Goal: Task Accomplishment & Management: Use online tool/utility

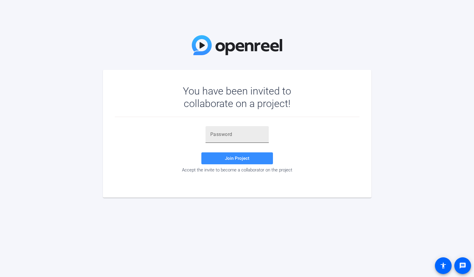
click at [232, 134] on input "text" at bounding box center [237, 134] width 54 height 7
paste input ";[DEMOGRAPHIC_DATA]"
type input ";[DEMOGRAPHIC_DATA]"
click at [234, 154] on span at bounding box center [237, 158] width 72 height 14
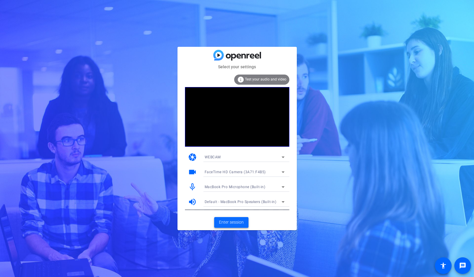
click at [238, 220] on span "Enter session" at bounding box center [231, 222] width 25 height 6
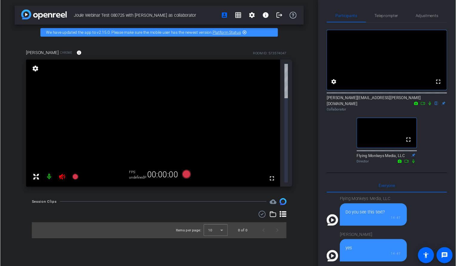
scroll to position [215, 0]
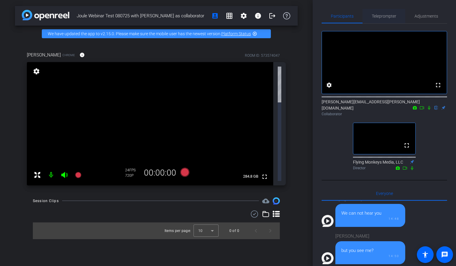
click at [386, 16] on span "Teleprompter" at bounding box center [383, 16] width 24 height 4
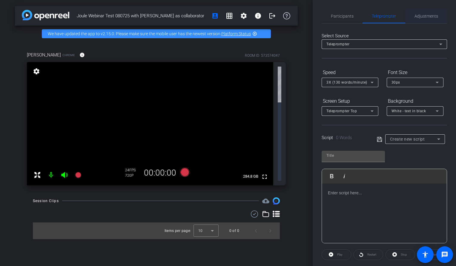
click at [437, 16] on span "Adjustments" at bounding box center [426, 16] width 24 height 4
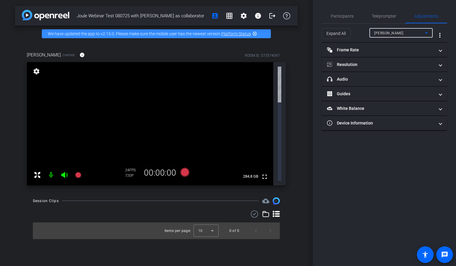
click at [402, 31] on div "[PERSON_NAME]" at bounding box center [399, 32] width 51 height 7
click at [401, 43] on mat-option "[PERSON_NAME]" at bounding box center [400, 45] width 63 height 10
click at [440, 53] on span at bounding box center [440, 50] width 2 height 6
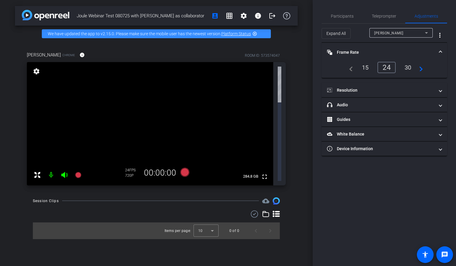
click at [415, 67] on div "30" at bounding box center [408, 67] width 16 height 10
click at [387, 69] on div "24" at bounding box center [385, 67] width 16 height 10
click at [368, 67] on div "15" at bounding box center [365, 67] width 16 height 10
click at [422, 67] on mat-icon "navigate_next" at bounding box center [418, 67] width 7 height 7
click at [407, 65] on div "60" at bounding box center [407, 67] width 16 height 10
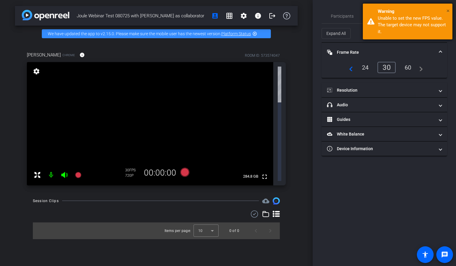
click at [449, 12] on span "×" at bounding box center [447, 10] width 3 height 7
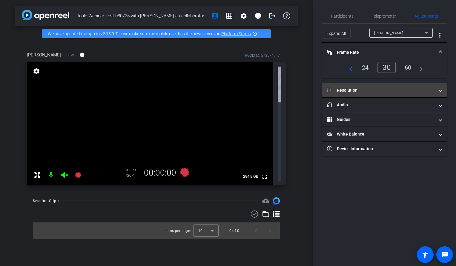
click at [435, 92] on span "Resolution" at bounding box center [383, 90] width 112 height 6
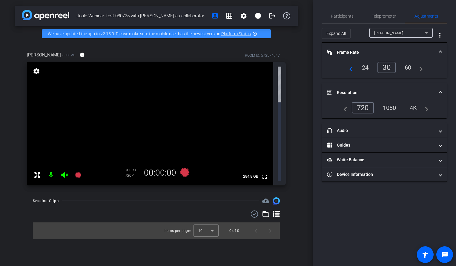
click at [392, 108] on div "1080" at bounding box center [389, 108] width 22 height 10
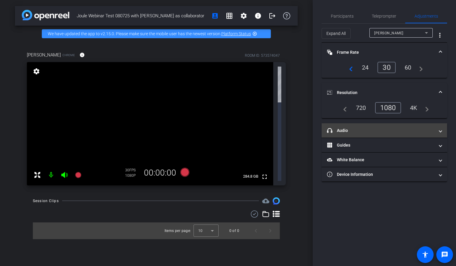
click at [436, 130] on span "headphone icon Audio" at bounding box center [383, 130] width 112 height 6
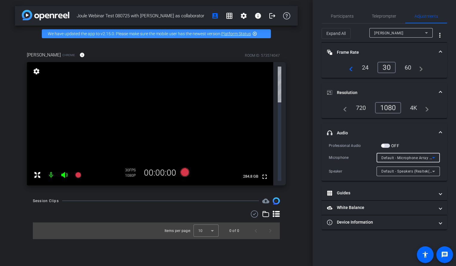
click at [402, 154] on div "Default - Microphone Array (Intel® Smart Sound Technology for Digital Microphon…" at bounding box center [406, 157] width 51 height 7
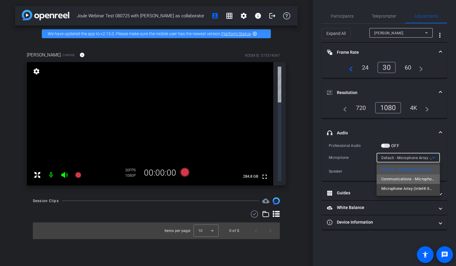
click at [413, 180] on span "Communications - Microphone Array (Intel® Smart Sound Technology for Digital Mi…" at bounding box center [408, 178] width 54 height 7
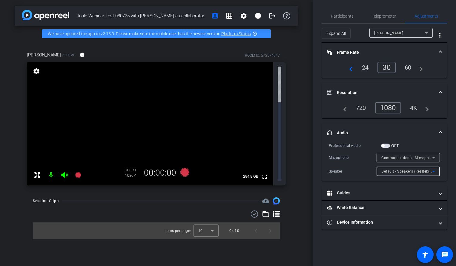
click at [416, 172] on span "Default - Speakers (Realtek(R) Audio)" at bounding box center [413, 171] width 64 height 5
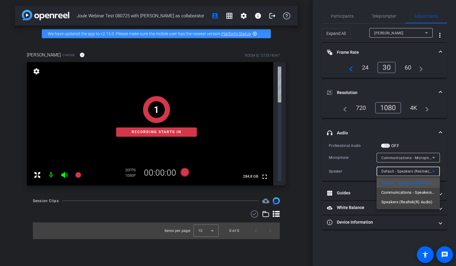
click at [446, 156] on div at bounding box center [228, 133] width 456 height 266
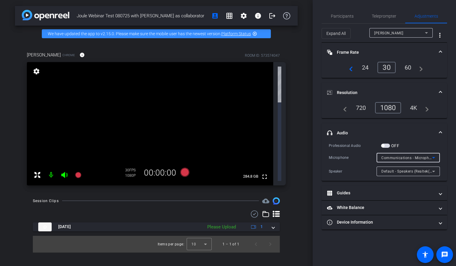
click at [435, 157] on icon at bounding box center [433, 157] width 7 height 7
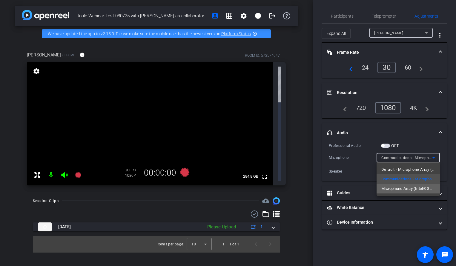
click at [412, 187] on span "Microphone Array (Intel® Smart Sound Technology for Digital Microphones)" at bounding box center [408, 188] width 54 height 7
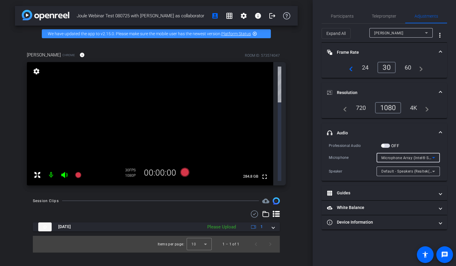
click at [433, 170] on icon at bounding box center [433, 171] width 7 height 7
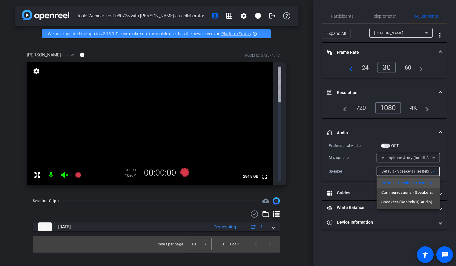
click at [445, 169] on div at bounding box center [228, 133] width 456 height 266
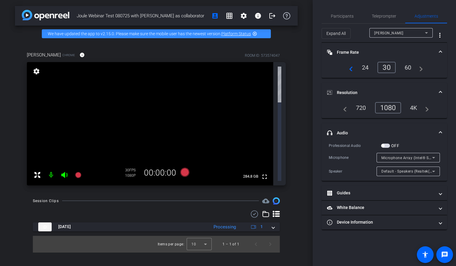
click at [429, 169] on span "Default - Speakers (Realtek(R) Audio)" at bounding box center [413, 171] width 64 height 5
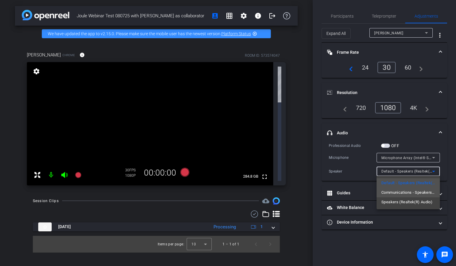
click at [418, 193] on span "Communications - Speakers (Realtek(R) Audio)" at bounding box center [408, 192] width 54 height 7
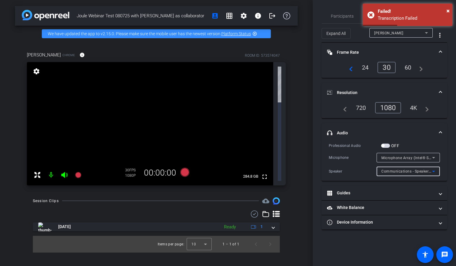
click at [420, 168] on div "Communications - Speakers (Realtek(R) Audio)" at bounding box center [406, 170] width 51 height 7
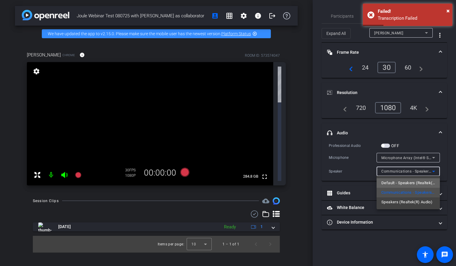
click at [417, 183] on span "Default - Speakers (Realtek(R) Audio)" at bounding box center [408, 182] width 54 height 7
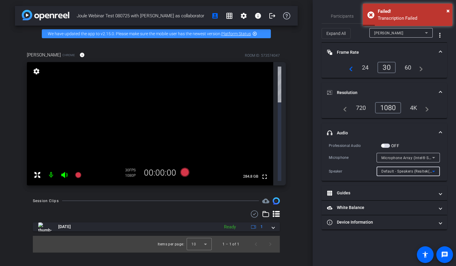
click at [452, 156] on div "Participants Teleprompter Adjustments settings [PERSON_NAME][EMAIL_ADDRESS][PER…" at bounding box center [383, 133] width 143 height 266
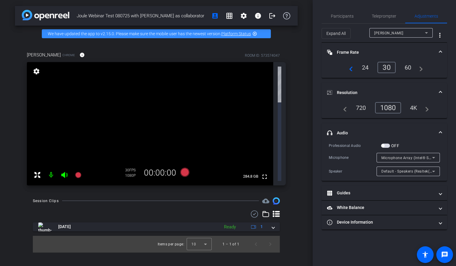
click at [425, 156] on span "Microphone Array (Intel® Smart Sound Technology for Digital Microphones)" at bounding box center [447, 157] width 132 height 5
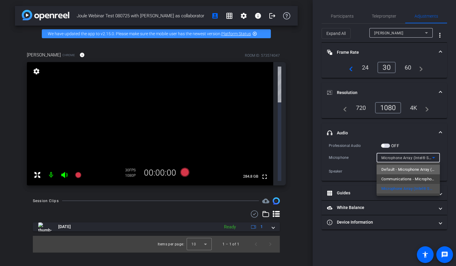
click at [416, 167] on span "Default - Microphone Array (Intel® Smart Sound Technology for Digital Microphon…" at bounding box center [408, 169] width 54 height 7
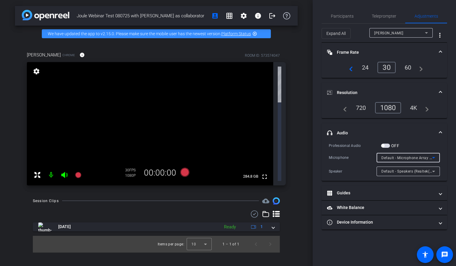
click at [445, 153] on div "Professional Audio OFF Microphone Default - Microphone Array (Intel® Smart Soun…" at bounding box center [383, 161] width 125 height 38
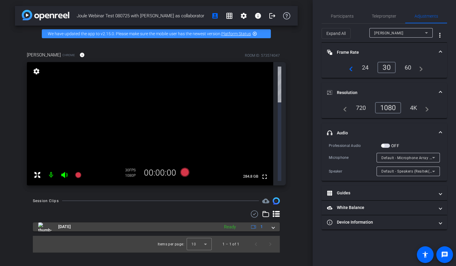
click at [272, 223] on span at bounding box center [273, 226] width 2 height 6
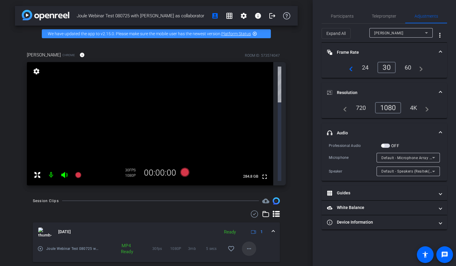
click at [247, 245] on mat-icon "more_horiz" at bounding box center [248, 248] width 7 height 7
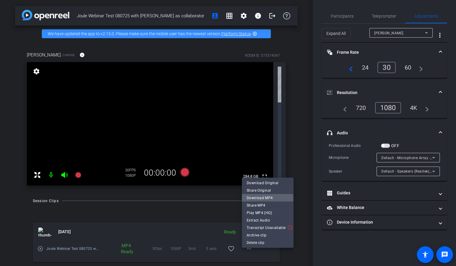
click at [254, 199] on span "Download MP4" at bounding box center [267, 197] width 42 height 7
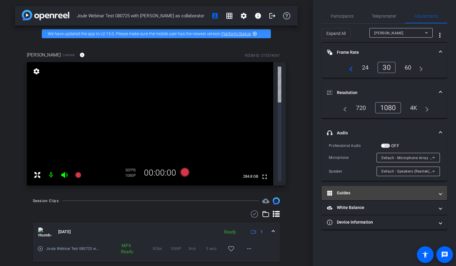
click at [440, 194] on span at bounding box center [440, 193] width 2 height 6
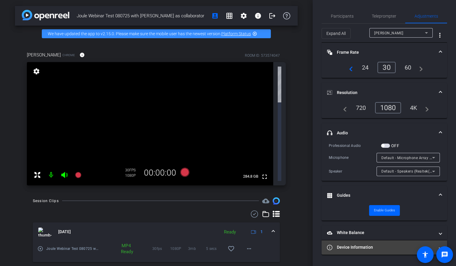
click at [431, 240] on mat-expansion-panel-header "Device Information" at bounding box center [383, 247] width 125 height 14
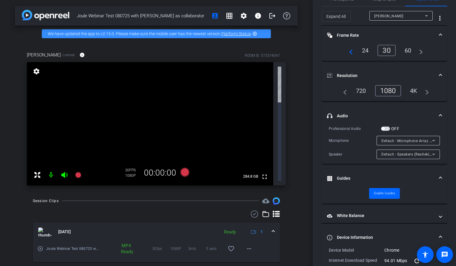
scroll to position [0, 0]
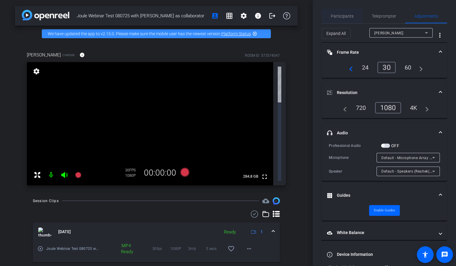
click at [353, 14] on div "Participants" at bounding box center [341, 16] width 41 height 14
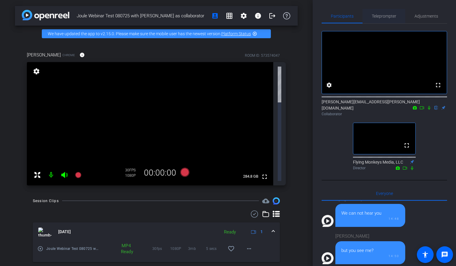
click at [378, 18] on span "Teleprompter" at bounding box center [383, 16] width 24 height 4
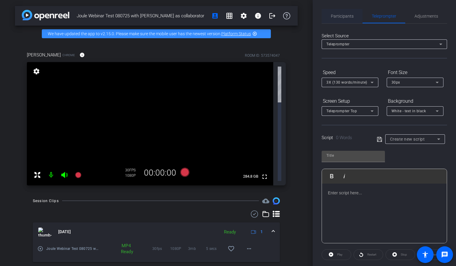
click at [347, 16] on span "Participants" at bounding box center [342, 16] width 23 height 4
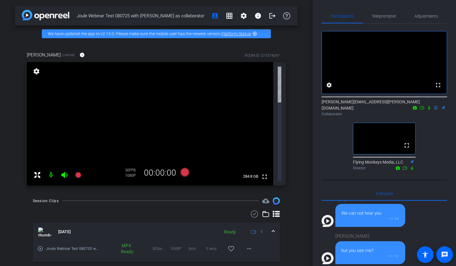
scroll to position [132, 0]
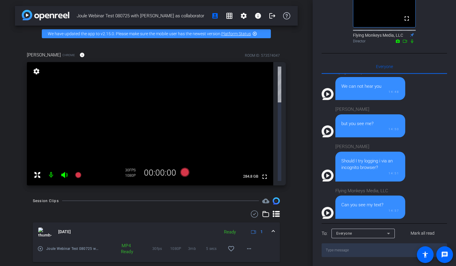
click at [343, 249] on textarea at bounding box center [383, 250] width 125 height 14
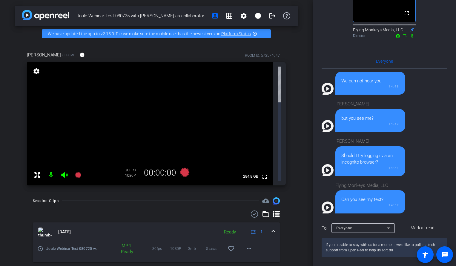
type textarea "If you are able to stay with us for a moment, we'd like to pull in a tech suppo…"
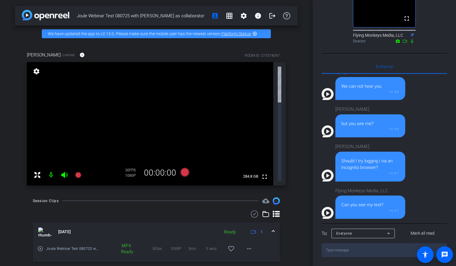
scroll to position [272, 0]
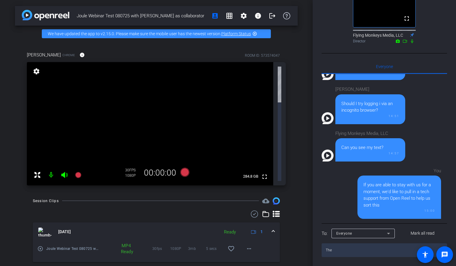
type textarea "The"
click at [334, 252] on textarea "The" at bounding box center [383, 250] width 125 height 14
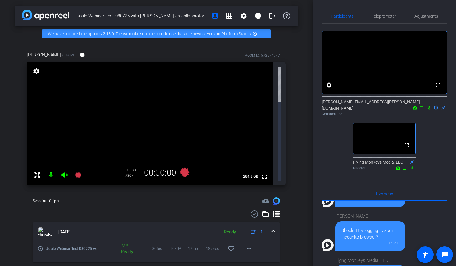
click at [452, 255] on span at bounding box center [444, 254] width 17 height 17
click at [378, 13] on span "Teleprompter" at bounding box center [383, 16] width 24 height 14
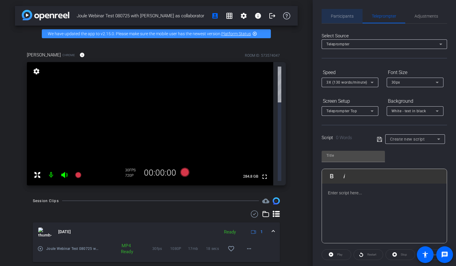
click at [351, 17] on span "Participants" at bounding box center [342, 16] width 23 height 4
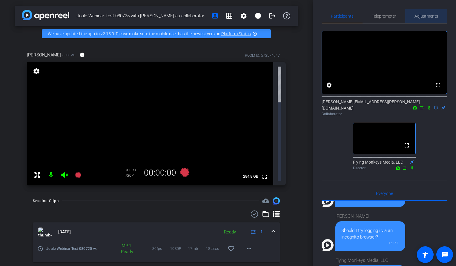
click at [434, 17] on span "Adjustments" at bounding box center [426, 16] width 24 height 4
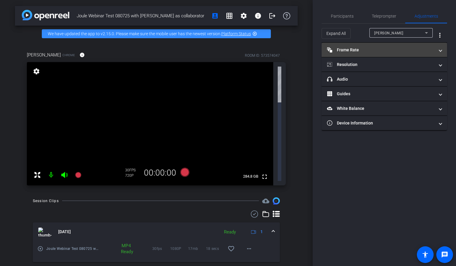
click at [437, 49] on span "Frame Rate Frame Rate" at bounding box center [383, 50] width 112 height 6
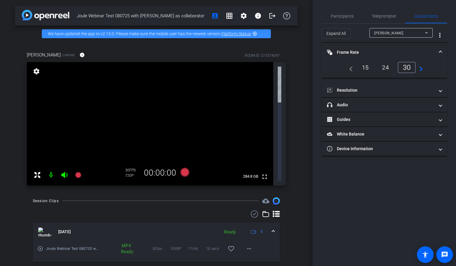
click at [383, 67] on div "24" at bounding box center [385, 67] width 16 height 10
click at [407, 67] on div "30" at bounding box center [408, 67] width 16 height 10
click at [412, 30] on div "[PERSON_NAME]" at bounding box center [399, 32] width 51 height 7
click at [414, 43] on mat-option "[PERSON_NAME]" at bounding box center [400, 45] width 63 height 10
click at [440, 38] on mat-icon "more_vert" at bounding box center [439, 35] width 7 height 7
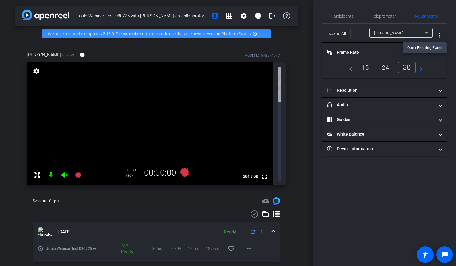
click at [449, 35] on div at bounding box center [228, 133] width 456 height 266
click at [439, 50] on span at bounding box center [440, 52] width 2 height 6
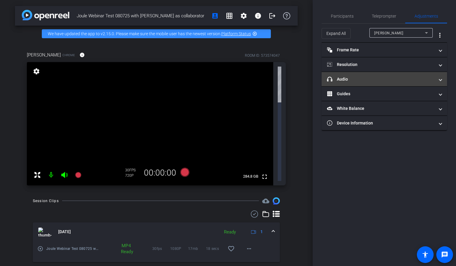
click at [440, 76] on span at bounding box center [440, 79] width 2 height 6
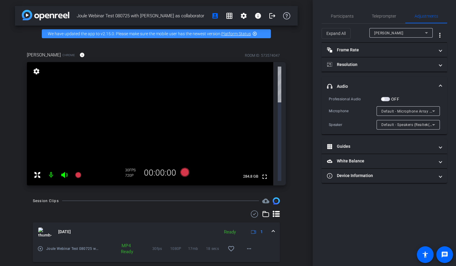
click at [406, 111] on span "Default - Microphone Array (Intel® Smart Sound Technology for Digital Microphon…" at bounding box center [455, 111] width 148 height 5
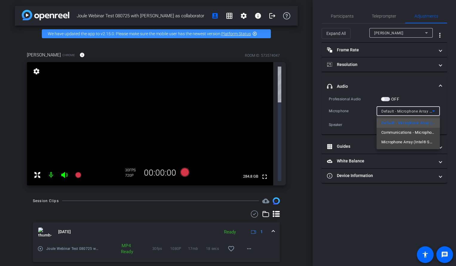
click at [430, 90] on div at bounding box center [228, 133] width 456 height 266
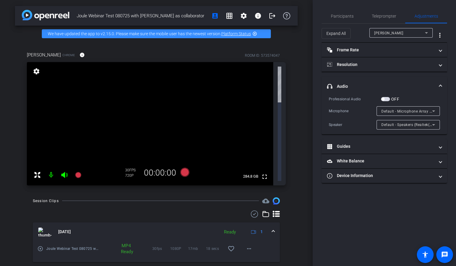
click at [385, 98] on span "button" at bounding box center [385, 99] width 9 height 4
click at [383, 97] on span "button" at bounding box center [385, 99] width 9 height 4
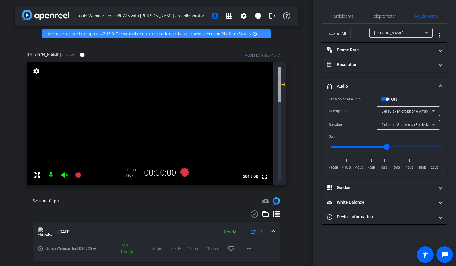
click at [385, 102] on div "Professional Audio ON Microphone Default - Microphone Array (Intel® Smart Sound…" at bounding box center [384, 133] width 111 height 75
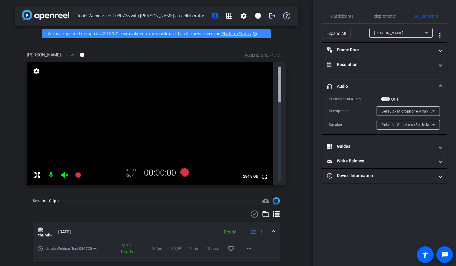
click at [383, 99] on span "button" at bounding box center [382, 99] width 3 height 3
click at [385, 99] on span "button" at bounding box center [386, 99] width 3 height 3
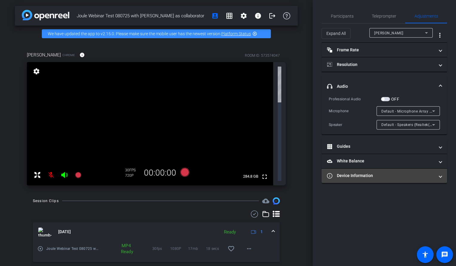
click at [425, 176] on mat-panel-title "Device Information" at bounding box center [380, 175] width 107 height 6
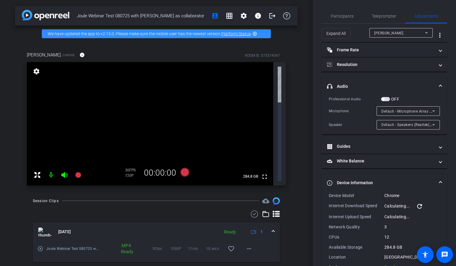
scroll to position [18, 0]
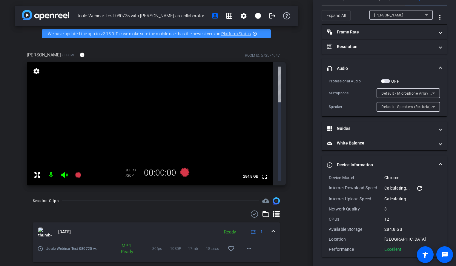
click at [438, 163] on span "Device Information" at bounding box center [383, 165] width 112 height 6
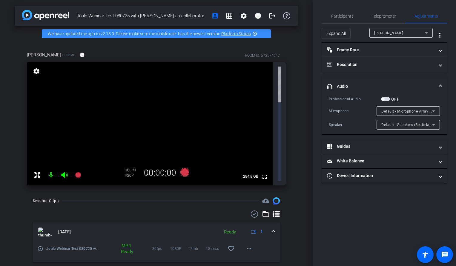
click at [438, 87] on span "headphone icon Audio" at bounding box center [383, 86] width 112 height 6
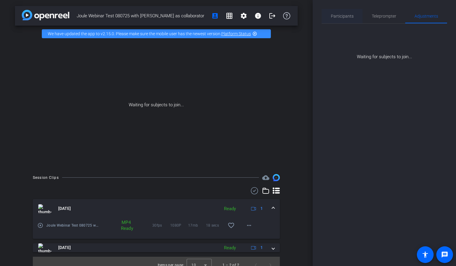
click at [339, 18] on span "Participants" at bounding box center [342, 16] width 23 height 4
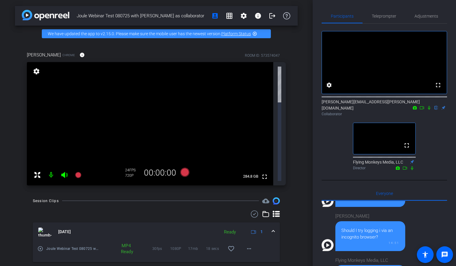
click at [274, 229] on span at bounding box center [273, 232] width 2 height 6
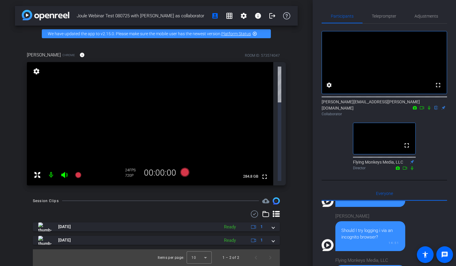
click at [296, 197] on div "Session Clips cloud_upload [DATE] Ready 1 play_circle_outline Joule Webinar Tes…" at bounding box center [156, 231] width 283 height 69
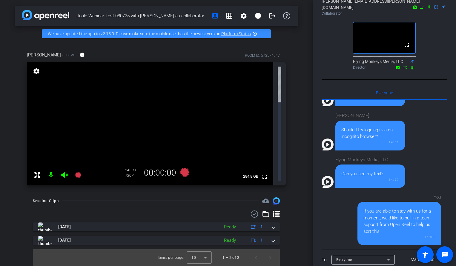
scroll to position [132, 0]
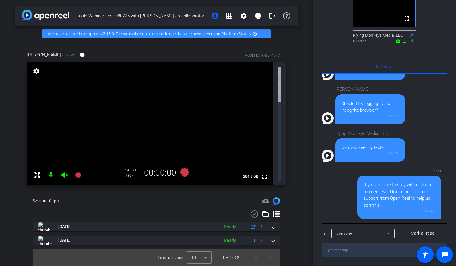
click at [50, 169] on mat-icon at bounding box center [51, 175] width 12 height 12
click at [61, 172] on icon at bounding box center [64, 175] width 6 height 6
click at [64, 172] on icon at bounding box center [64, 175] width 6 height 6
click at [65, 172] on icon at bounding box center [64, 175] width 6 height 6
click at [50, 169] on mat-icon at bounding box center [51, 175] width 12 height 12
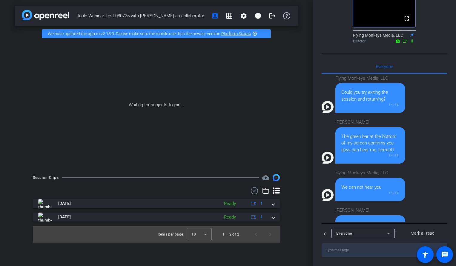
scroll to position [272, 0]
